Goal: Transaction & Acquisition: Purchase product/service

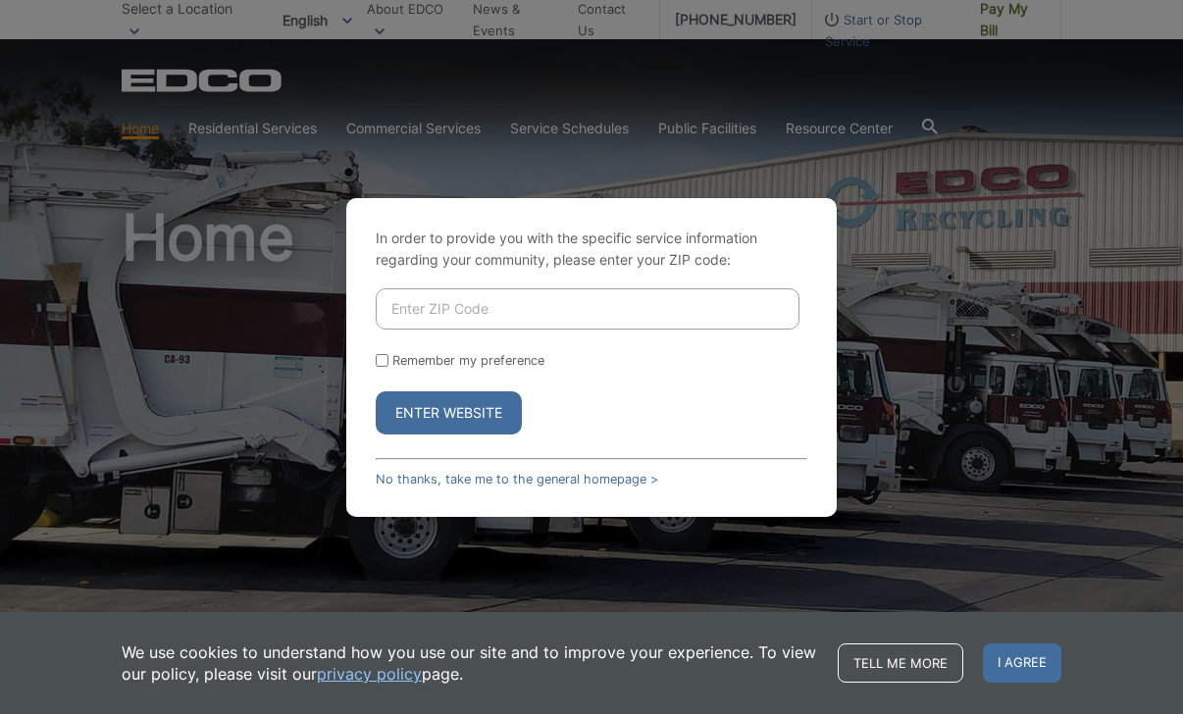
click at [501, 303] on input "Enter ZIP Code" at bounding box center [588, 308] width 424 height 41
type input "92081"
click at [382, 363] on input "Remember my preference" at bounding box center [382, 360] width 13 height 13
checkbox input "true"
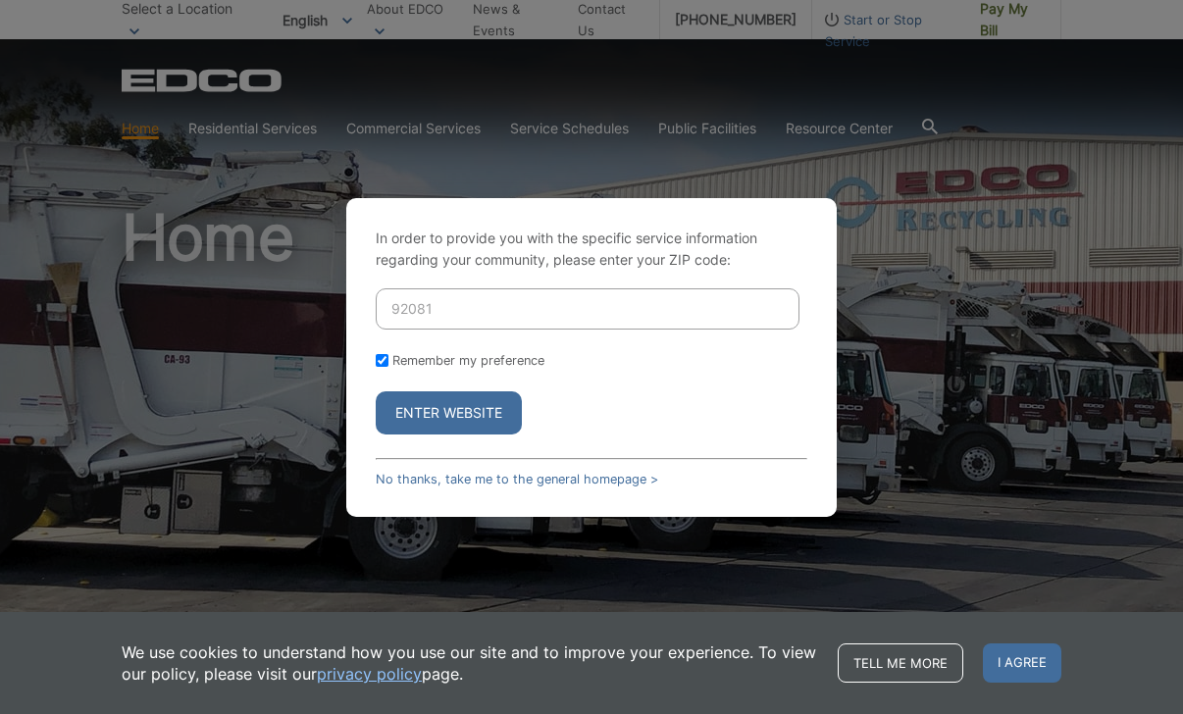
click at [451, 410] on button "Enter Website" at bounding box center [449, 412] width 146 height 43
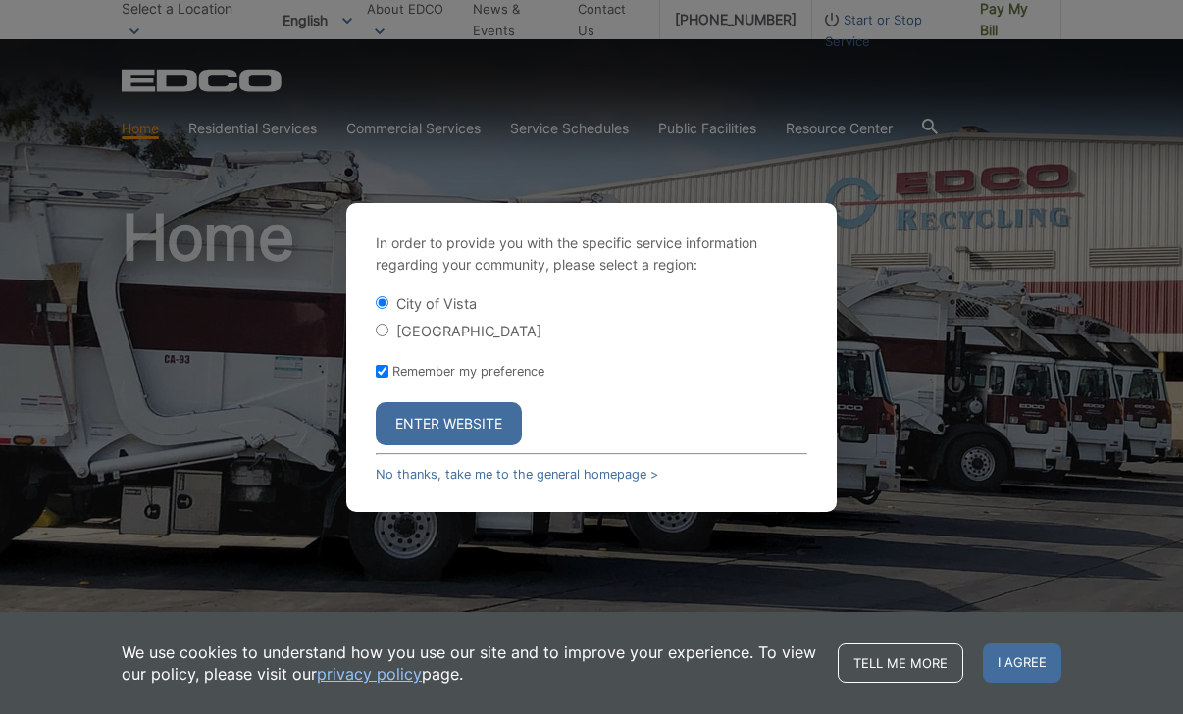
click at [449, 437] on button "Enter Website" at bounding box center [449, 423] width 146 height 43
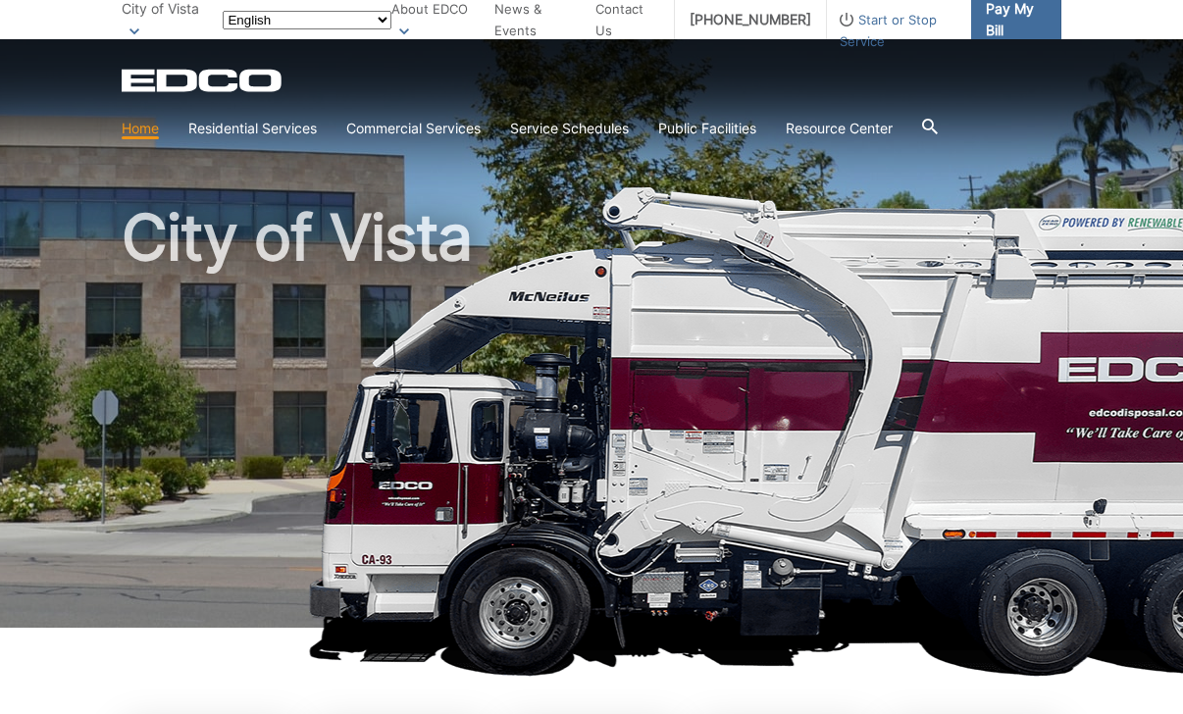
click at [999, 26] on span "Pay My Bill" at bounding box center [1016, 19] width 60 height 43
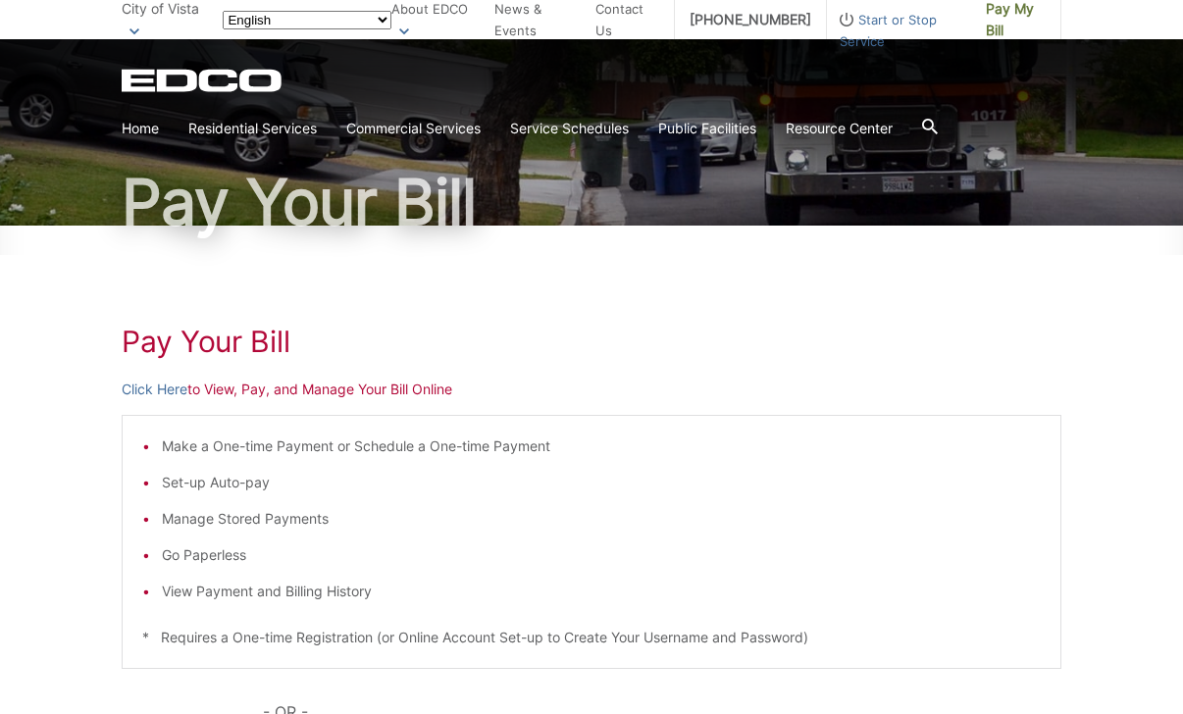
scroll to position [124, 0]
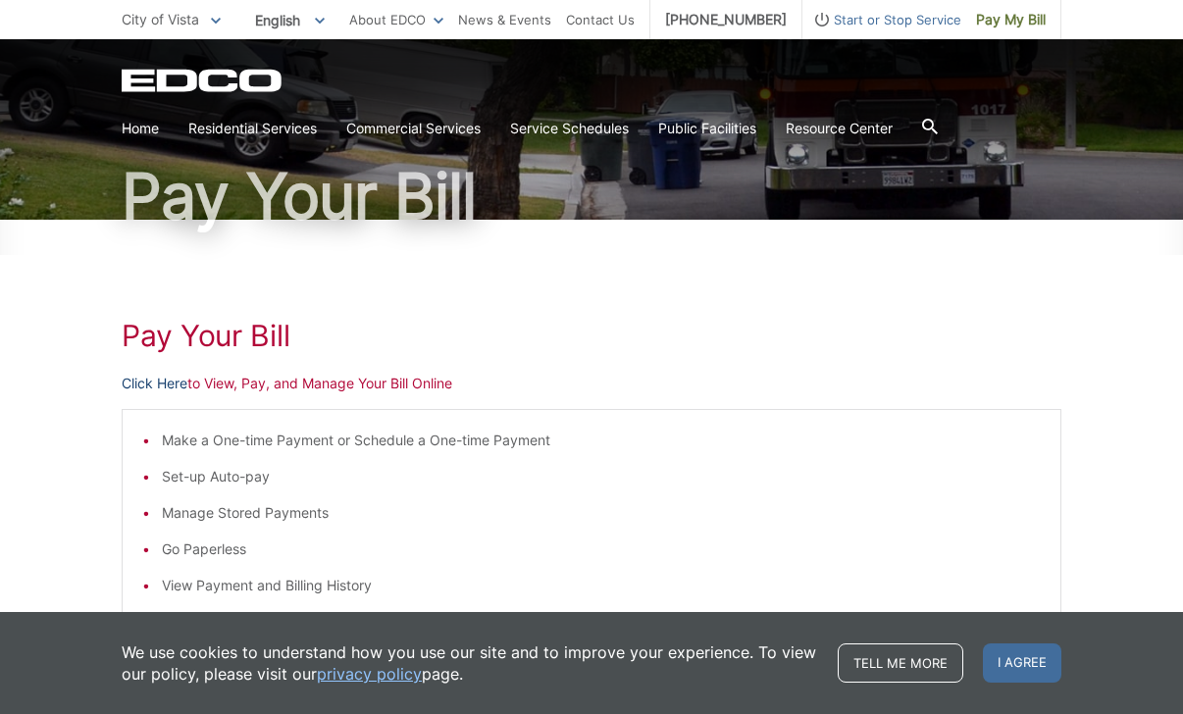
click at [164, 386] on link "Click Here" at bounding box center [155, 384] width 66 height 22
click at [171, 382] on link "Click Here" at bounding box center [155, 384] width 66 height 22
